Goal: Navigation & Orientation: Find specific page/section

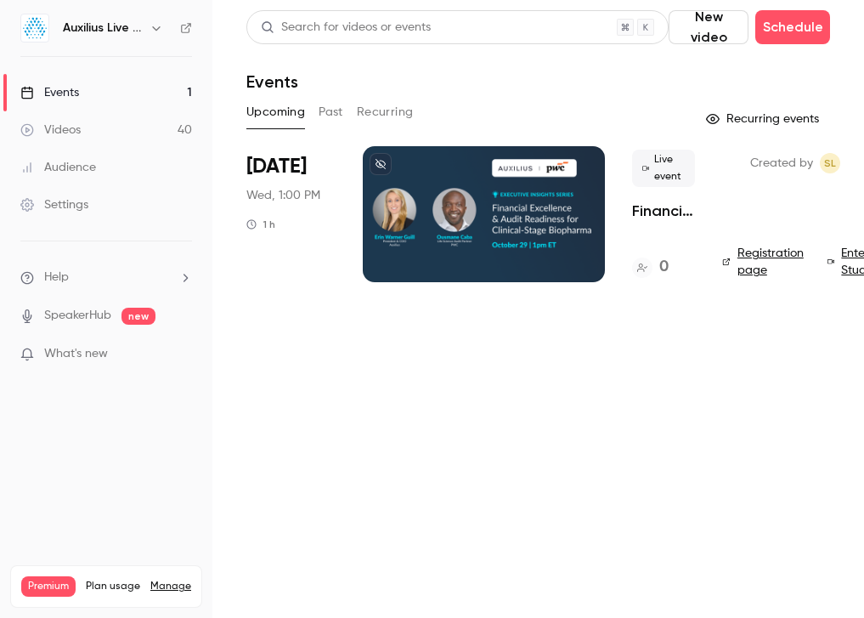
click at [152, 28] on icon "button" at bounding box center [157, 28] width 14 height 14
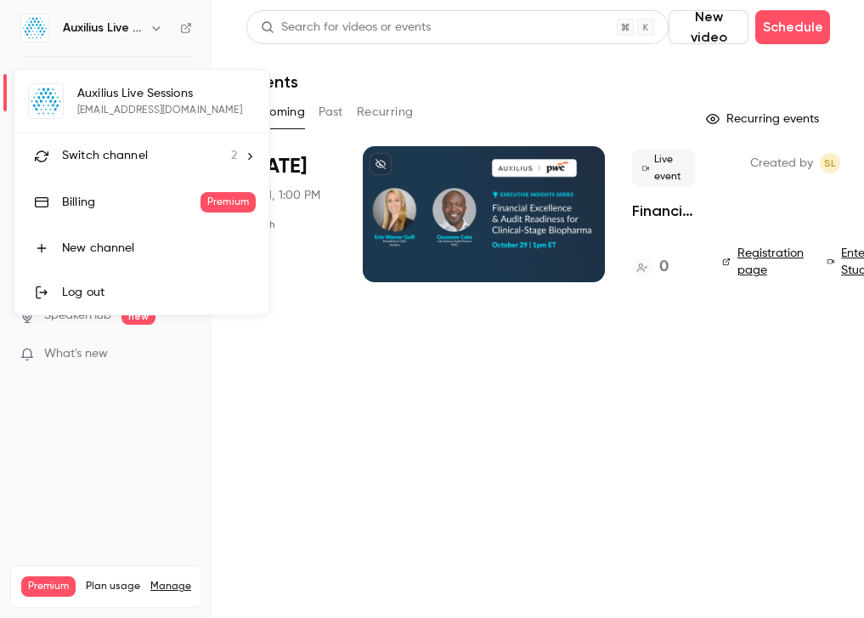
click at [138, 153] on span "Switch channel" at bounding box center [105, 156] width 86 height 18
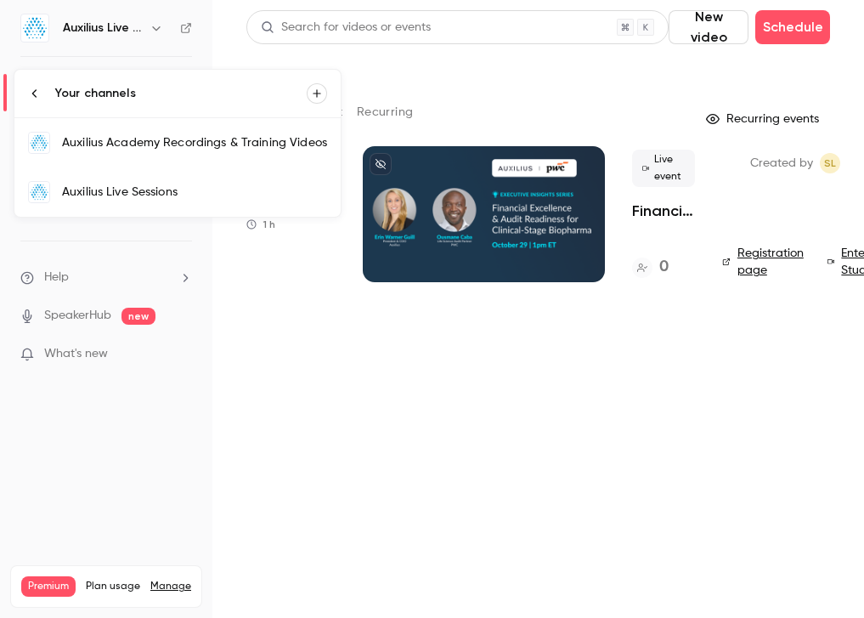
click at [139, 157] on link "Auxilius Academy Recordings & Training Videos" at bounding box center [177, 142] width 326 height 49
